Goal: Use online tool/utility: Utilize a website feature to perform a specific function

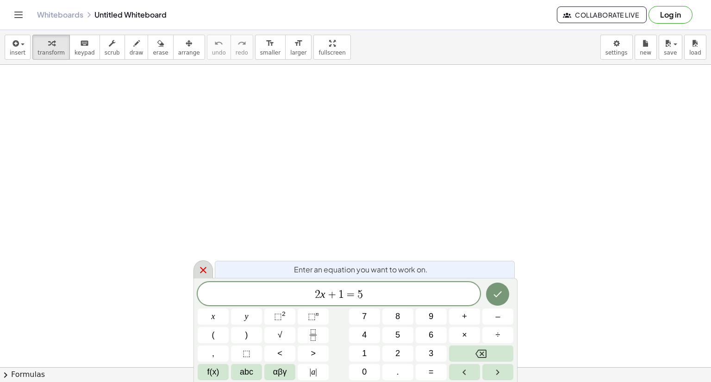
click at [206, 274] on icon at bounding box center [203, 270] width 11 height 11
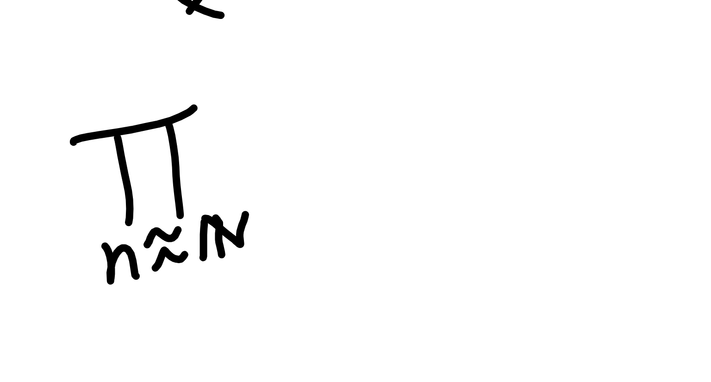
scroll to position [112, 0]
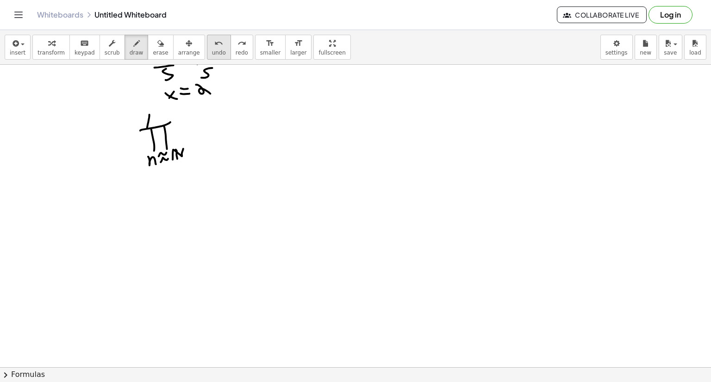
click at [212, 42] on div "undo" at bounding box center [219, 43] width 14 height 11
click at [212, 52] on span "undo" at bounding box center [219, 53] width 14 height 6
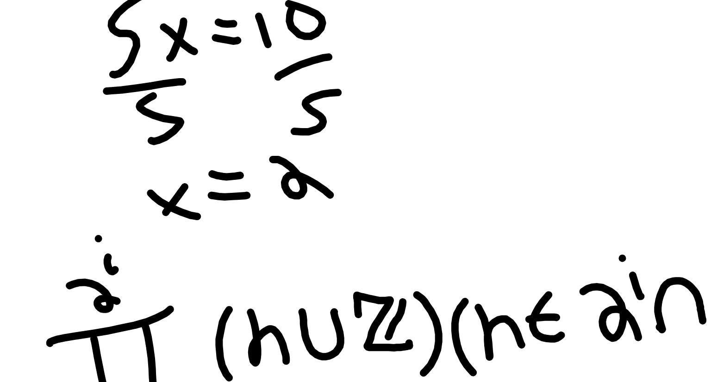
scroll to position [73, 0]
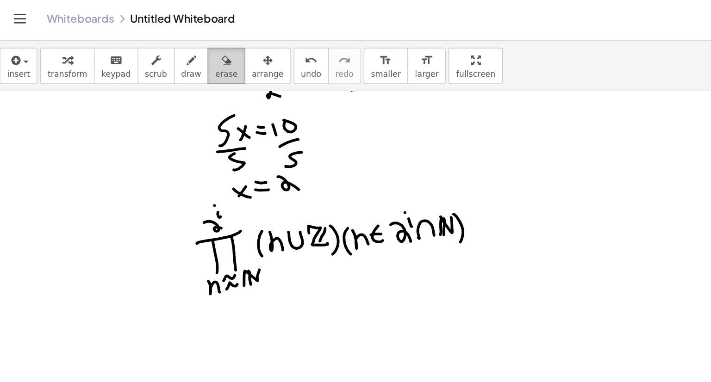
click at [153, 51] on span "erase" at bounding box center [160, 53] width 15 height 6
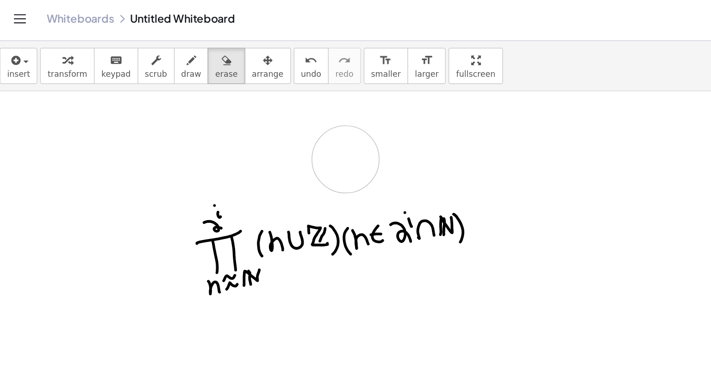
drag, startPoint x: 160, startPoint y: 91, endPoint x: 243, endPoint y: 111, distance: 85.6
click at [243, 111] on div at bounding box center [355, 325] width 711 height 666
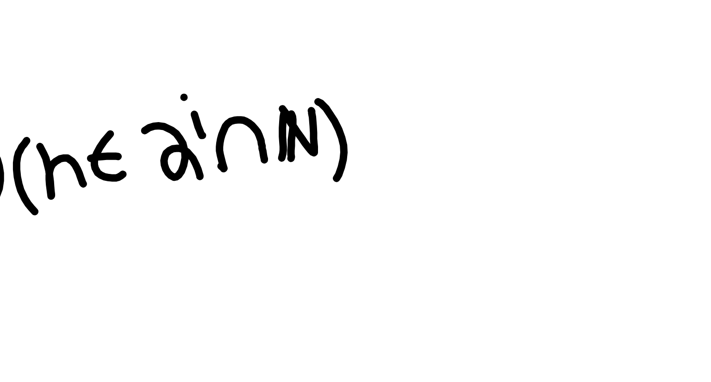
scroll to position [76, 0]
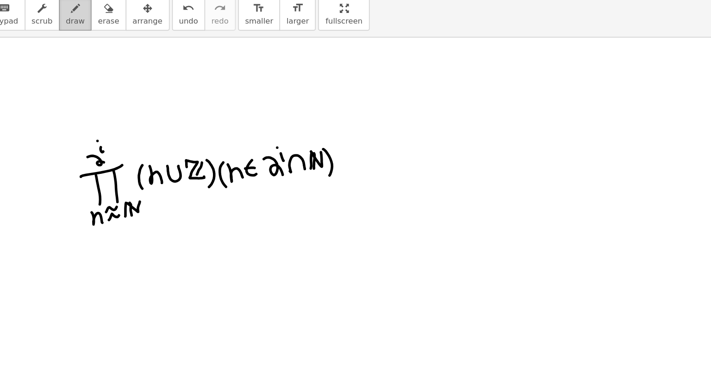
click at [130, 53] on span "draw" at bounding box center [137, 53] width 14 height 6
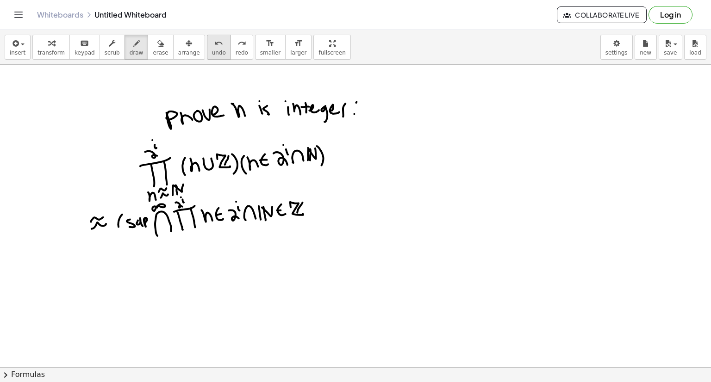
click at [214, 46] on icon "undo" at bounding box center [218, 43] width 9 height 11
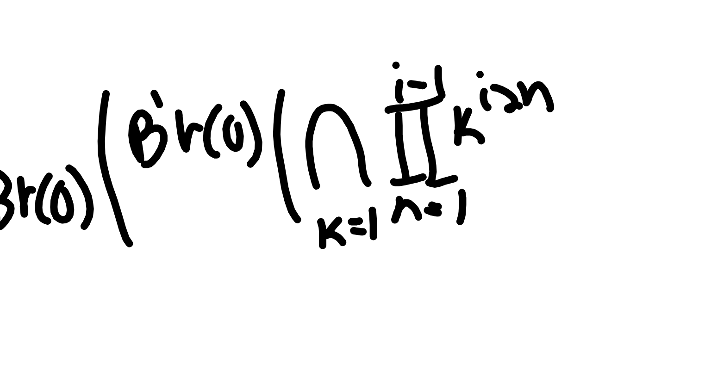
scroll to position [0, 0]
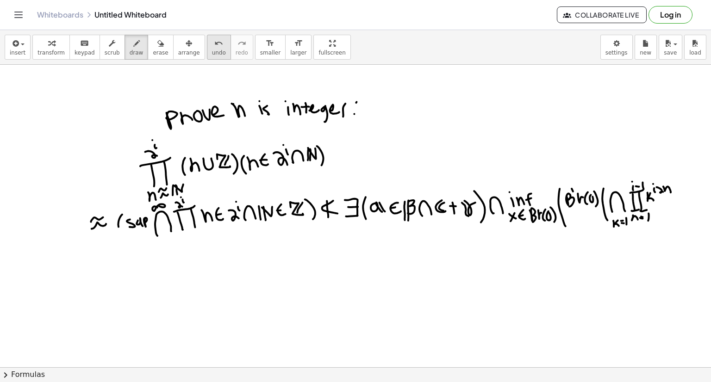
click at [212, 52] on span "undo" at bounding box center [219, 53] width 14 height 6
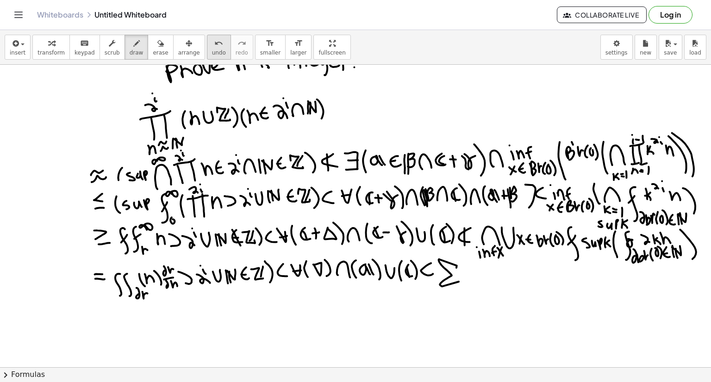
click at [212, 50] on span "undo" at bounding box center [219, 53] width 14 height 6
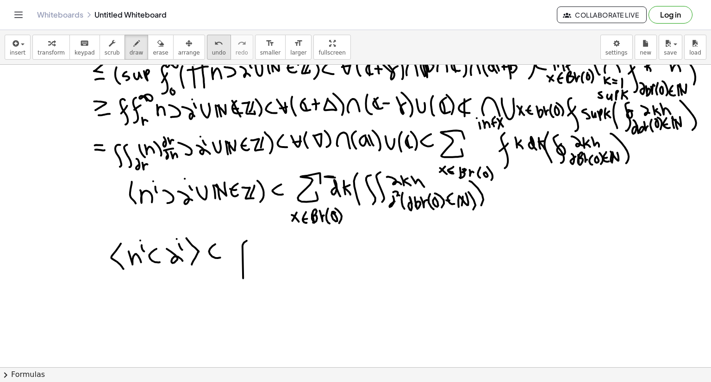
click at [207, 49] on button "undo undo" at bounding box center [219, 47] width 24 height 25
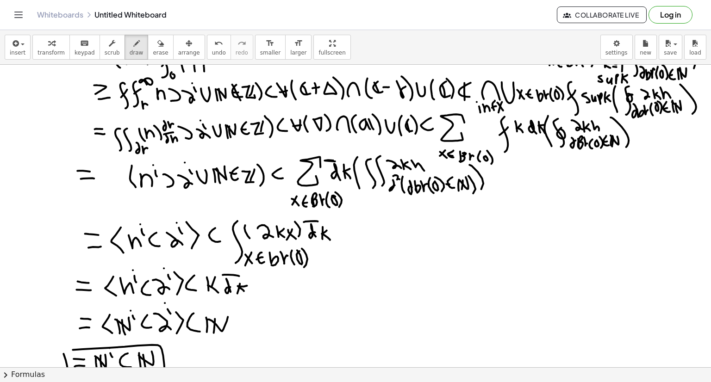
scroll to position [269, 0]
